Goal: Task Accomplishment & Management: Use online tool/utility

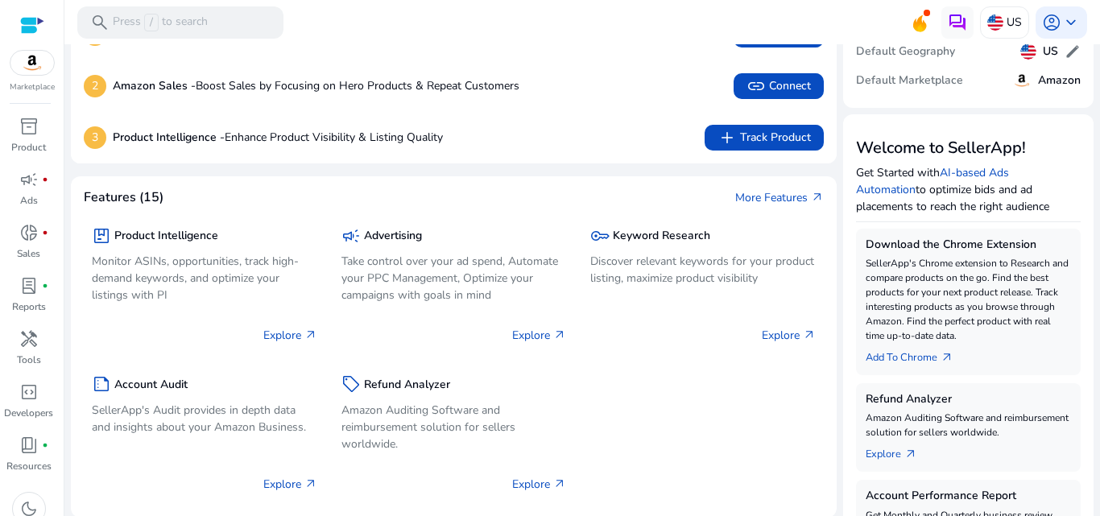
scroll to position [161, 0]
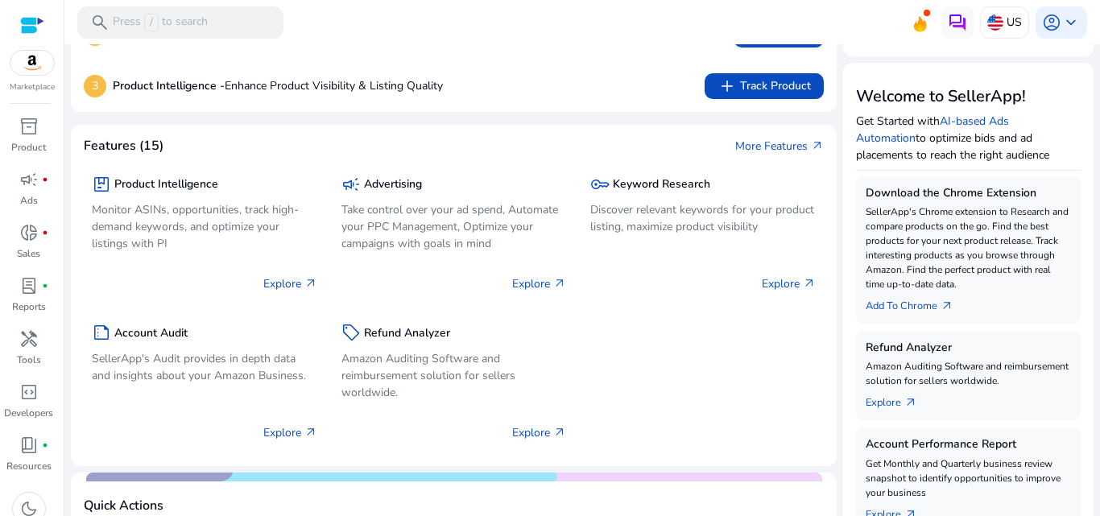
click at [28, 63] on img at bounding box center [31, 63] width 43 height 24
click at [25, 60] on img at bounding box center [31, 63] width 43 height 24
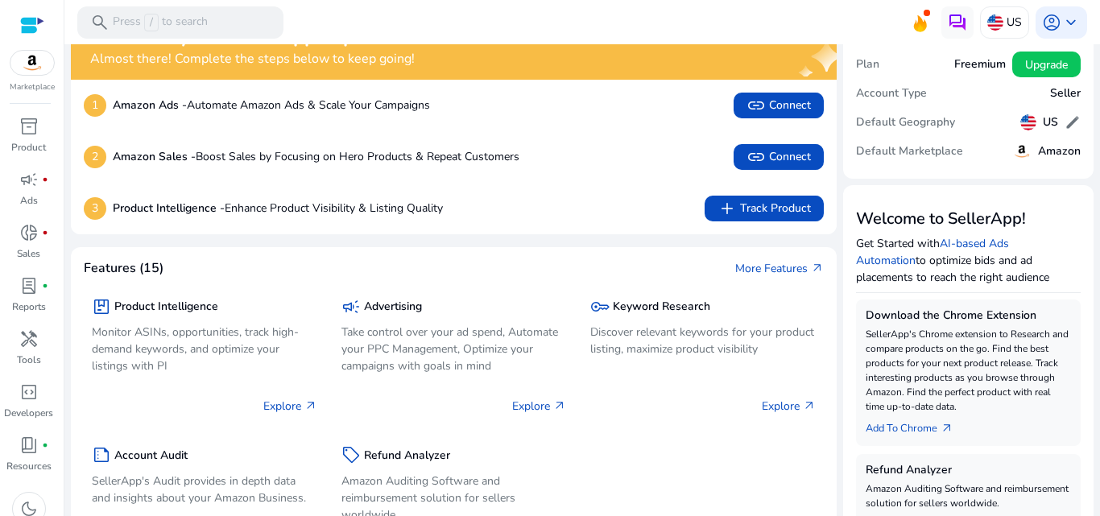
scroll to position [10, 0]
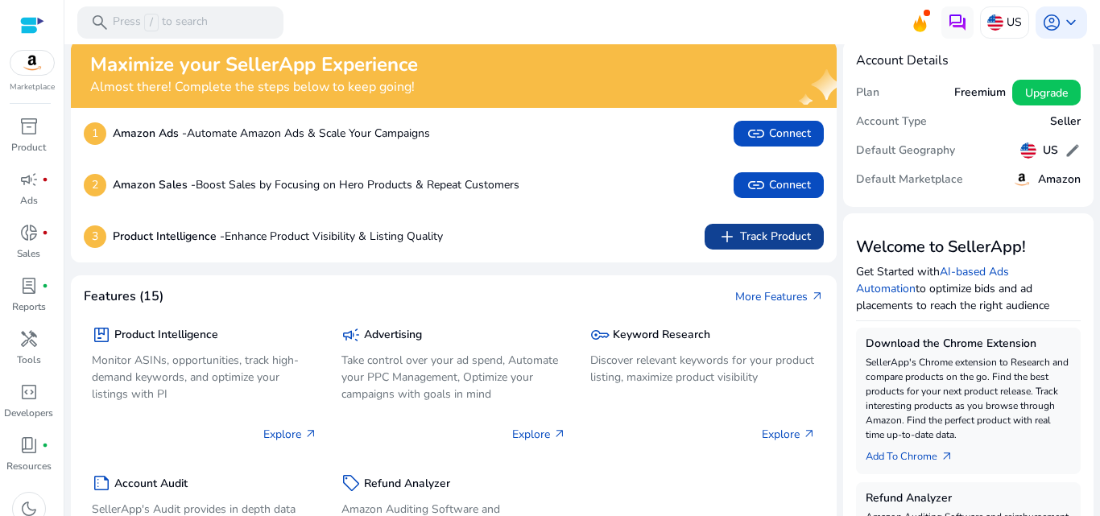
click at [789, 234] on span "add Track Product" at bounding box center [763, 236] width 93 height 19
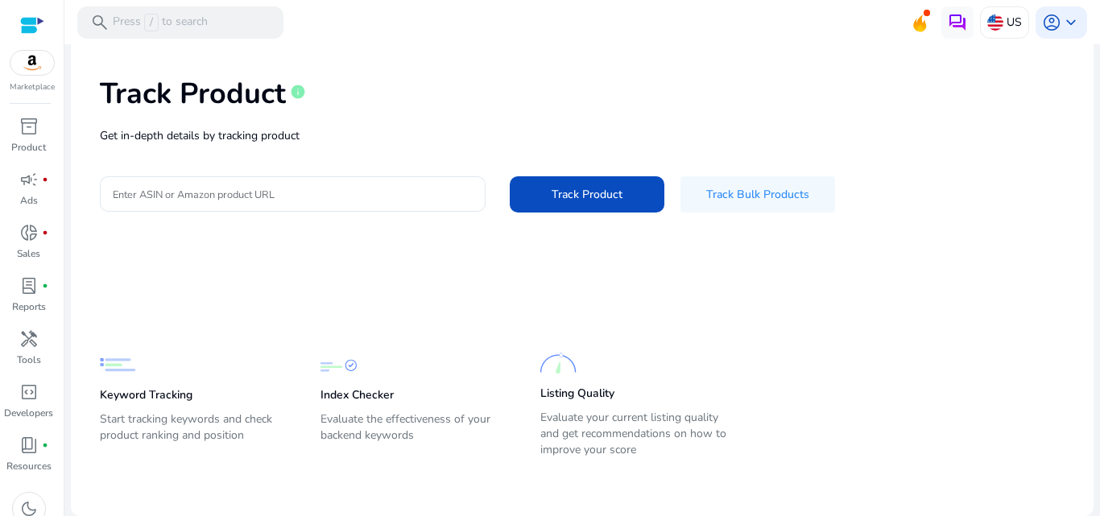
click at [414, 306] on app-static-section-before-action "Keyword Tracking Start tracking keywords and check product ranking and position…" at bounding box center [570, 374] width 940 height 178
click at [36, 81] on p "Marketplace" at bounding box center [32, 87] width 45 height 12
click at [32, 131] on span "inventory_2" at bounding box center [28, 126] width 19 height 19
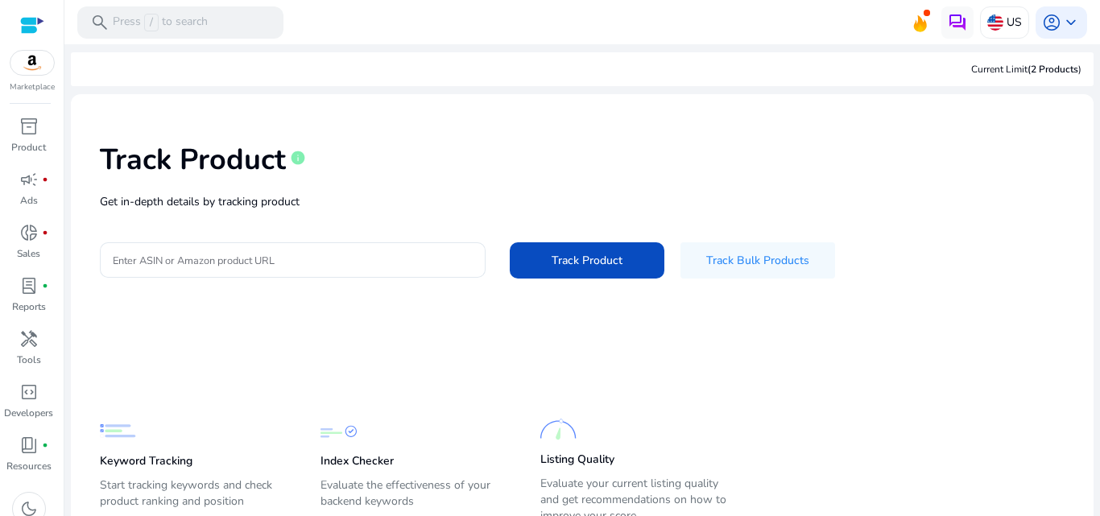
click at [32, 72] on img at bounding box center [31, 63] width 43 height 24
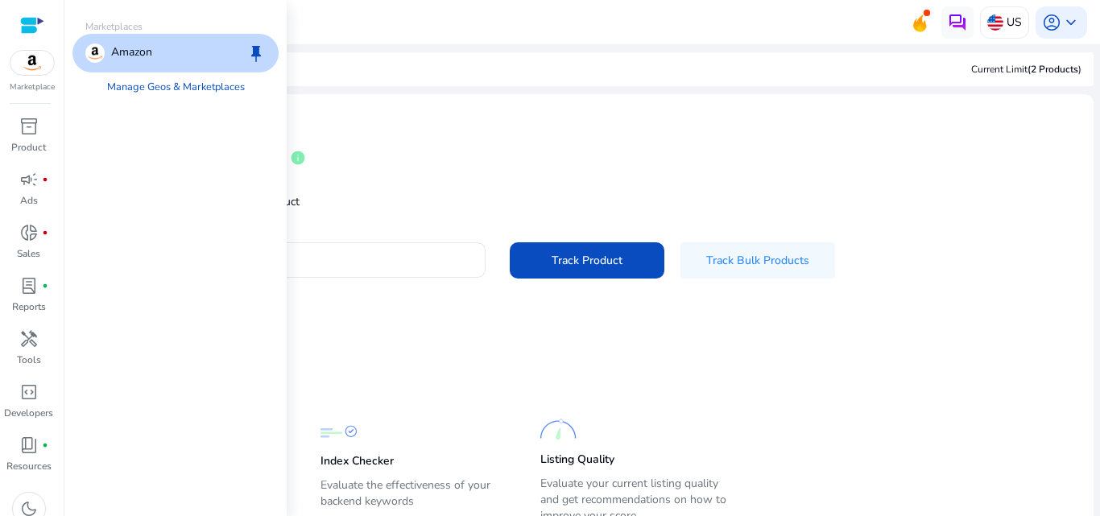
click at [44, 15] on div "Marketplace" at bounding box center [32, 46] width 64 height 93
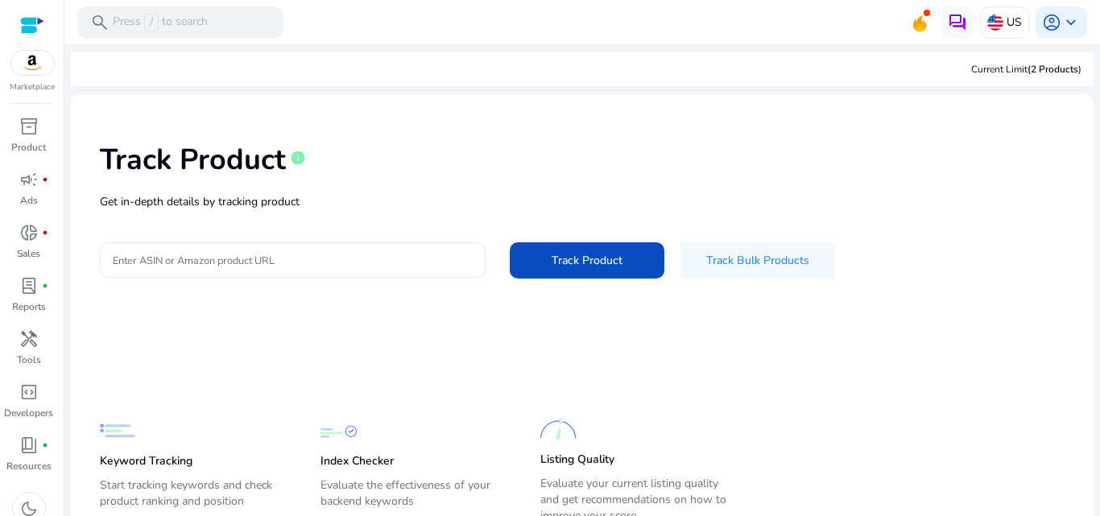
click at [26, 34] on div at bounding box center [32, 25] width 24 height 19
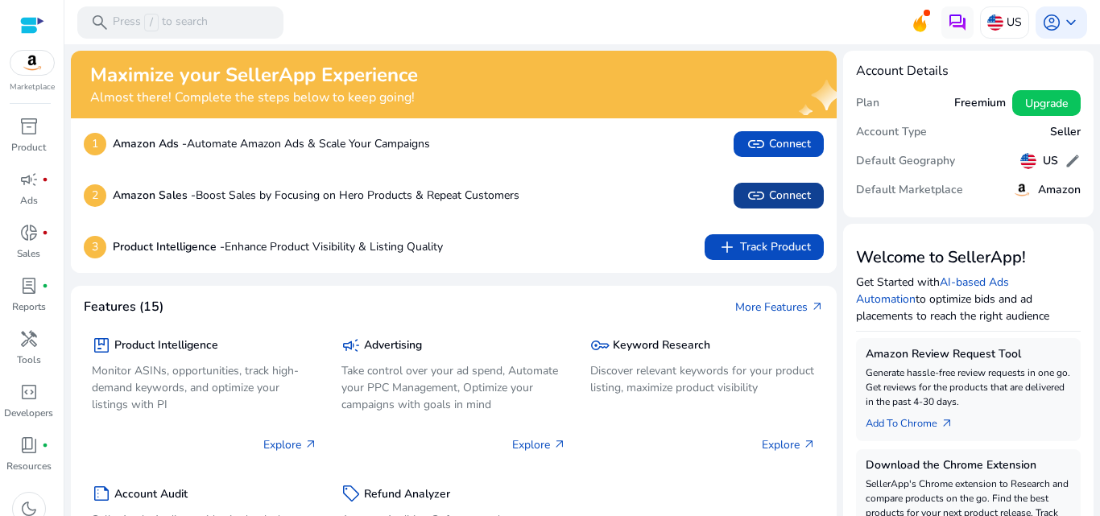
click at [773, 200] on span "link Connect" at bounding box center [778, 195] width 64 height 19
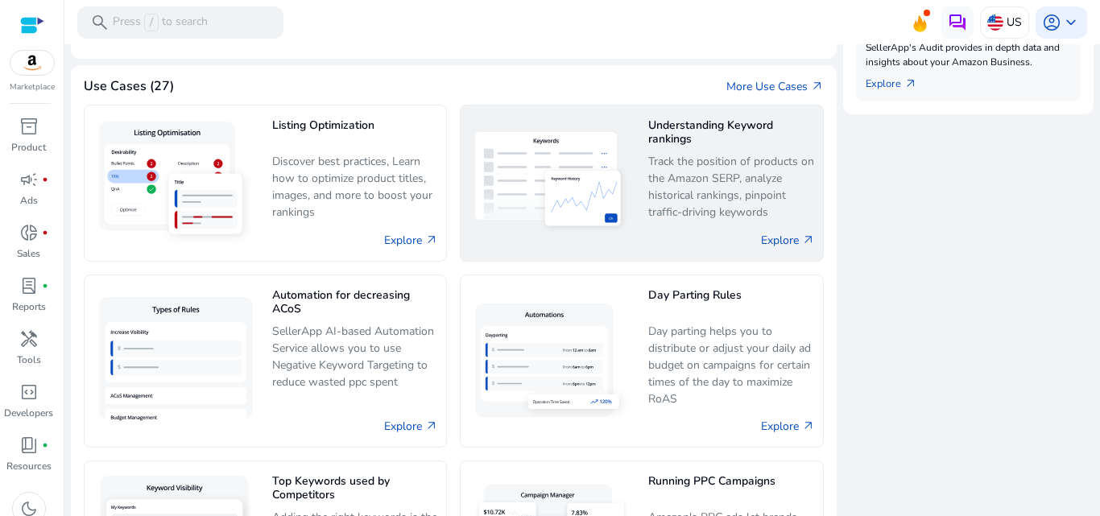
scroll to position [805, 0]
